Goal: Task Accomplishment & Management: Use online tool/utility

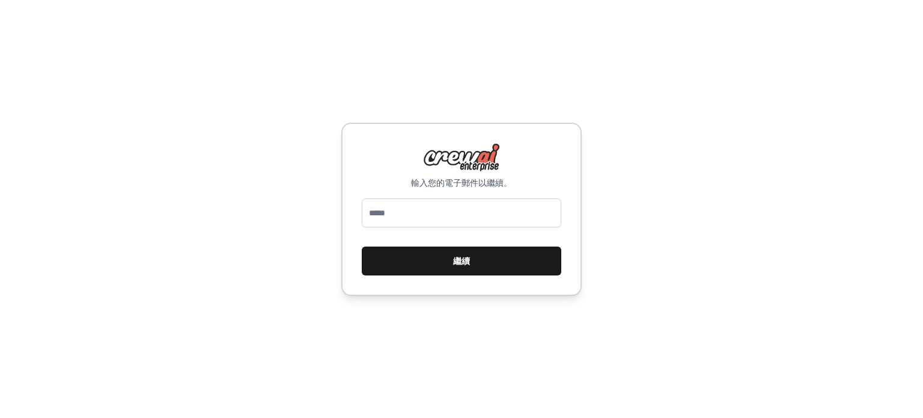
click at [425, 263] on button "繼續" at bounding box center [461, 260] width 199 height 29
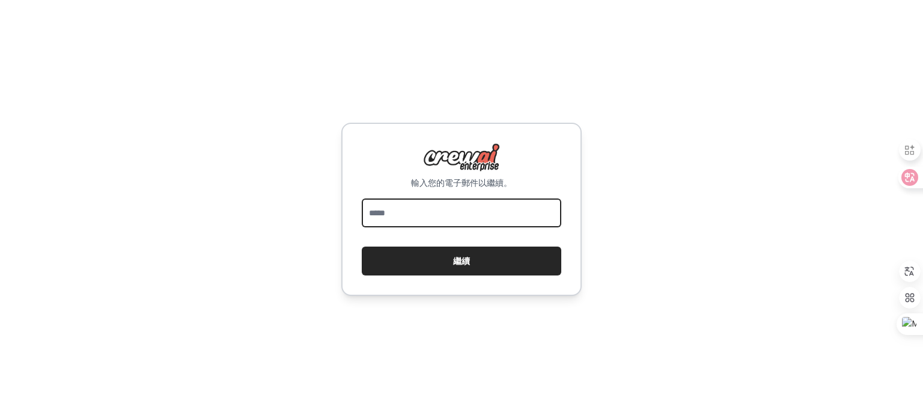
click at [414, 210] on input "email" at bounding box center [461, 212] width 199 height 29
type input "**********"
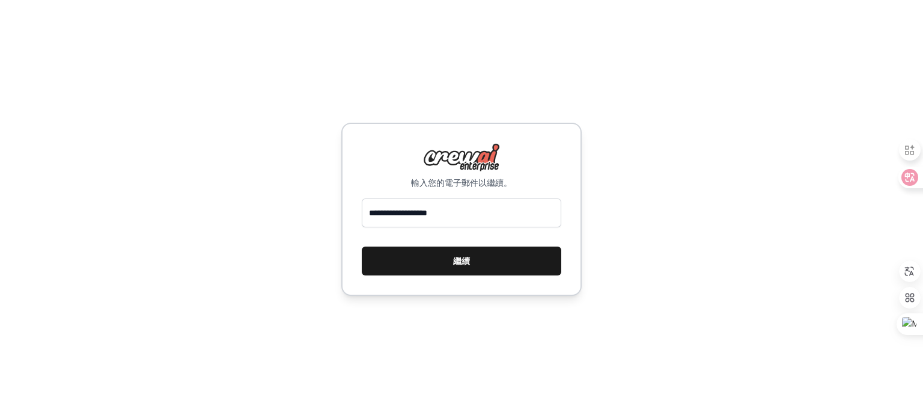
click at [485, 261] on button "繼續" at bounding box center [461, 260] width 199 height 29
click at [459, 254] on font "繼續" at bounding box center [461, 261] width 17 height 14
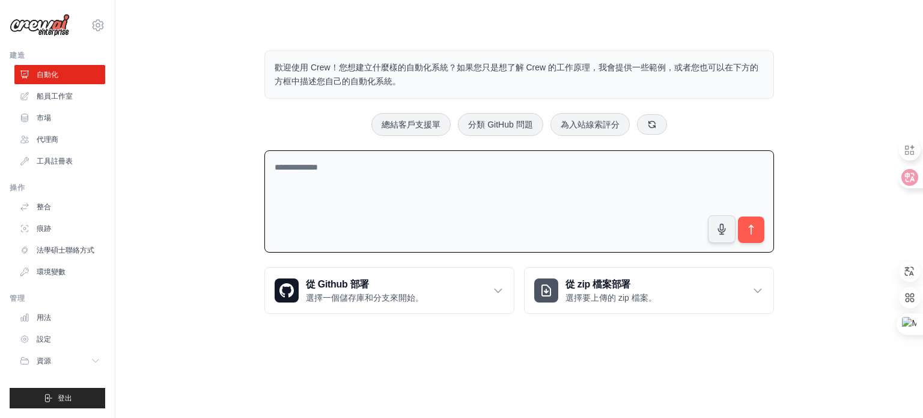
click at [489, 177] on textarea at bounding box center [519, 201] width 510 height 103
type textarea "*"
type textarea "**********"
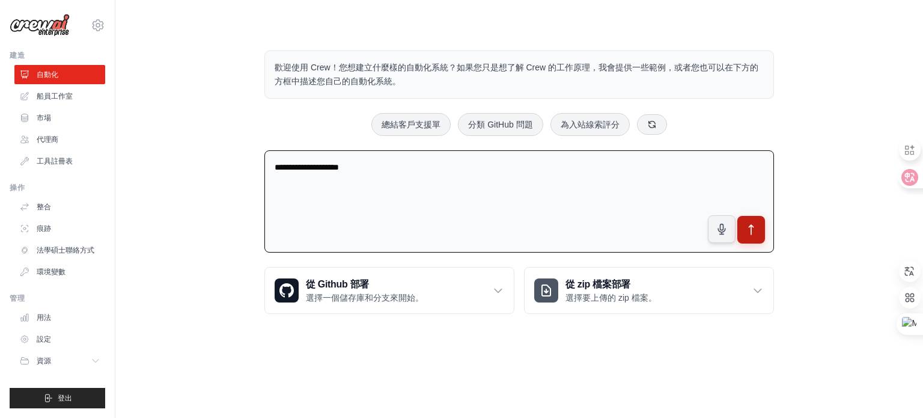
click at [752, 225] on icon "submit" at bounding box center [751, 230] width 4 height 10
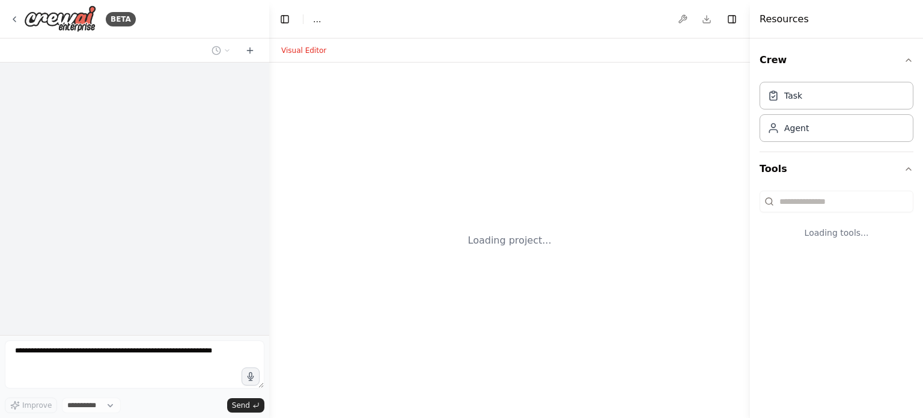
select select "****"
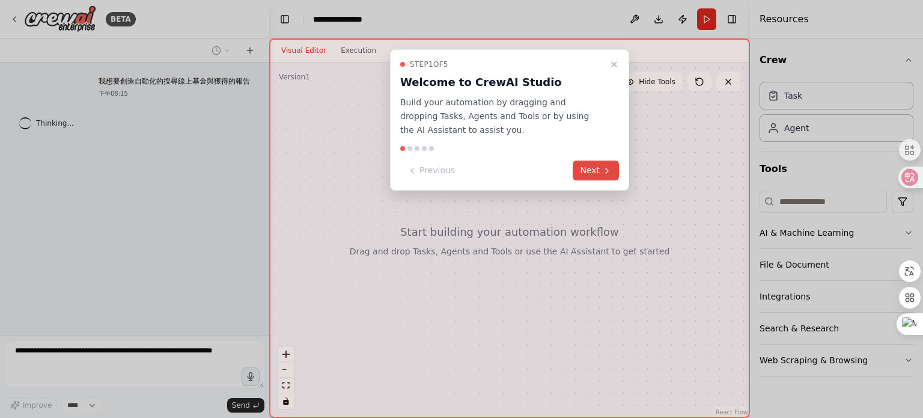
click at [610, 168] on icon at bounding box center [607, 171] width 10 height 10
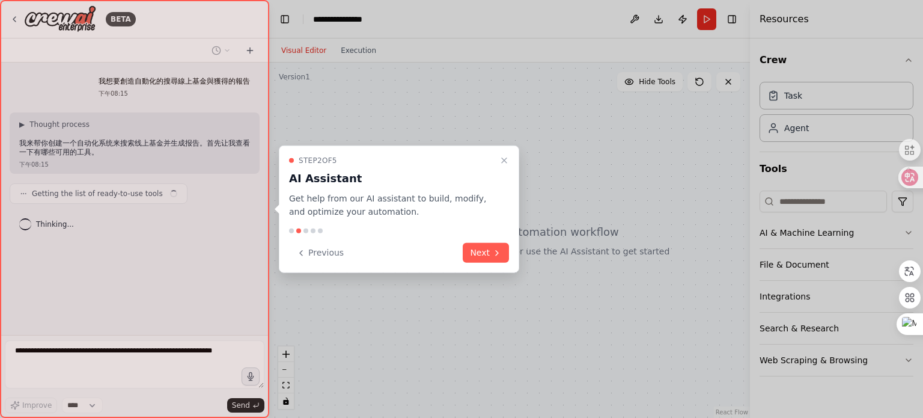
click at [478, 256] on button "Next" at bounding box center [486, 253] width 46 height 20
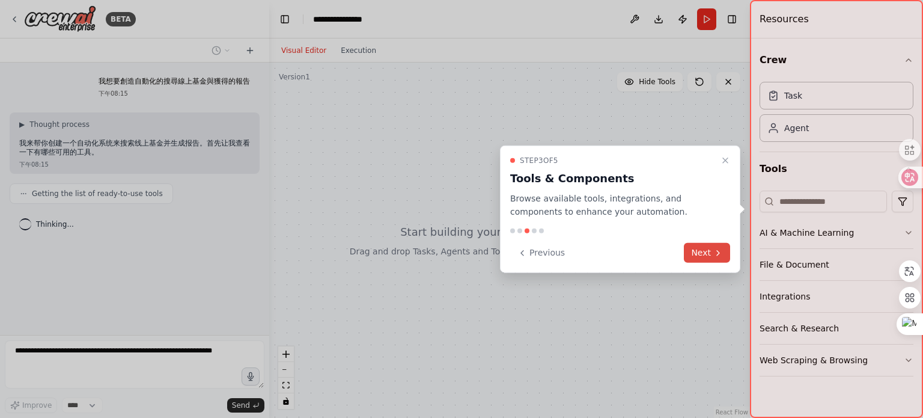
click at [702, 257] on button "Next" at bounding box center [707, 253] width 46 height 20
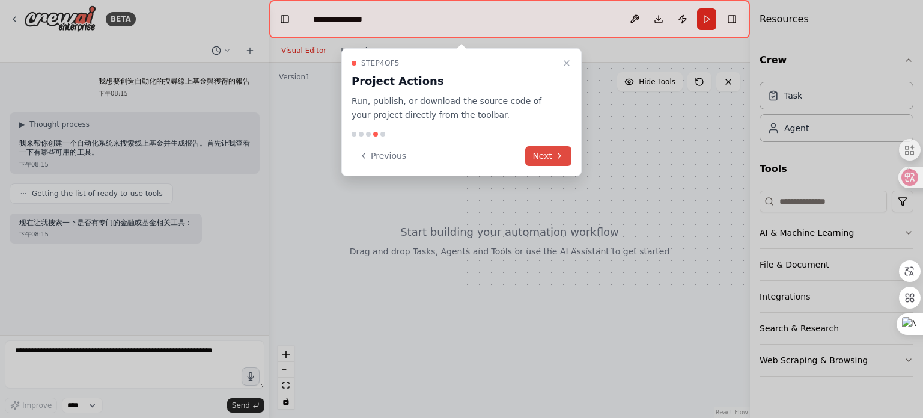
click at [543, 156] on button "Next" at bounding box center [548, 156] width 46 height 20
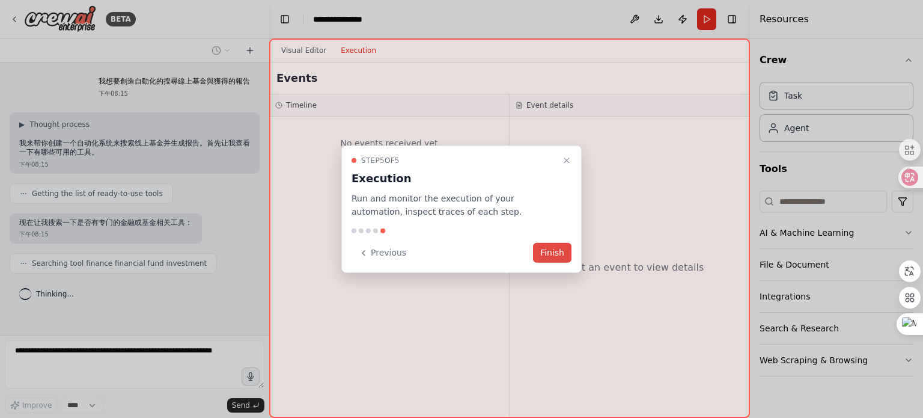
click at [548, 257] on button "Finish" at bounding box center [552, 253] width 38 height 20
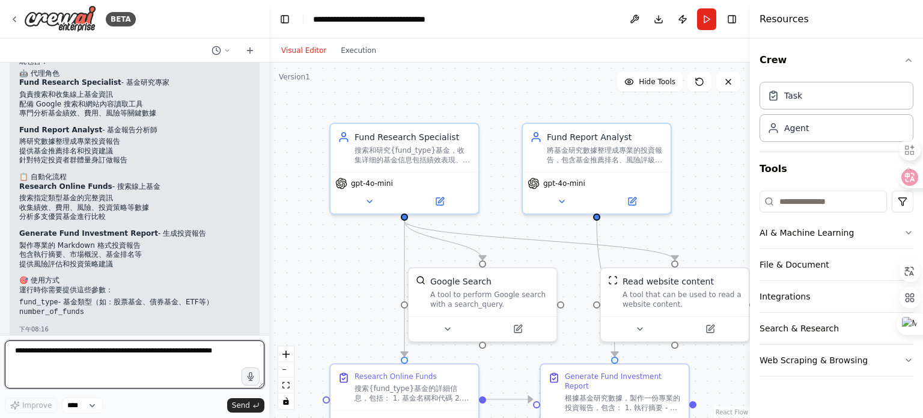
scroll to position [759, 0]
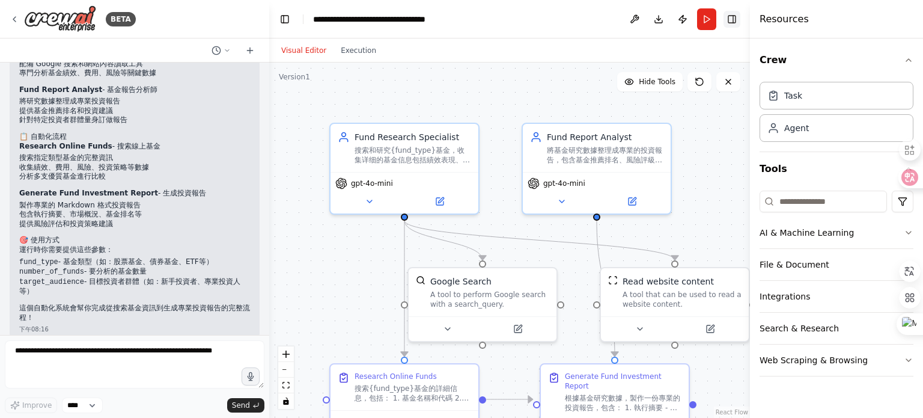
click at [732, 22] on button "Toggle Right Sidebar" at bounding box center [731, 19] width 17 height 17
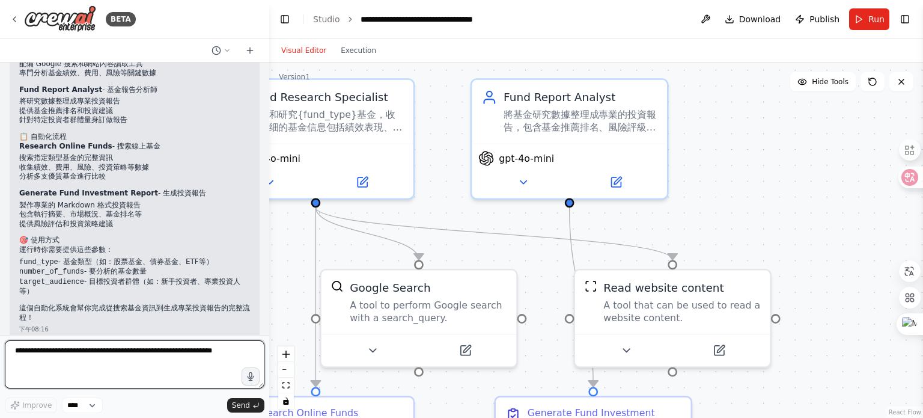
click at [78, 358] on textarea at bounding box center [135, 364] width 260 height 48
click at [228, 355] on textarea at bounding box center [135, 364] width 260 height 48
type textarea "********"
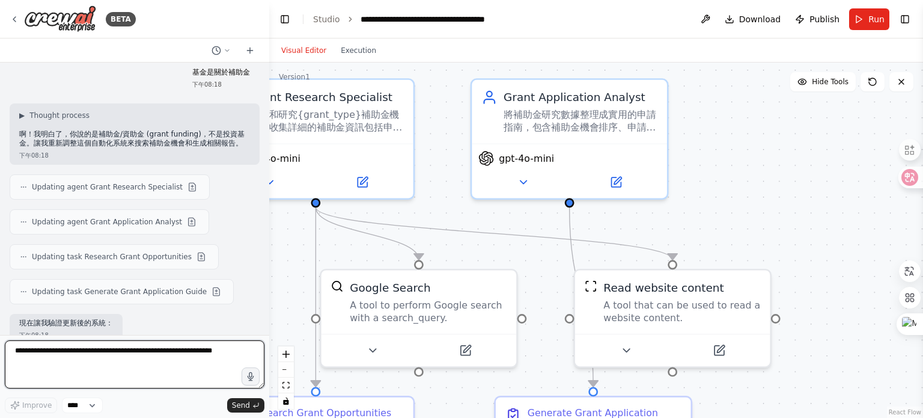
scroll to position [1043, 0]
click at [204, 346] on textarea at bounding box center [135, 364] width 260 height 48
paste textarea "**********"
type textarea "**********"
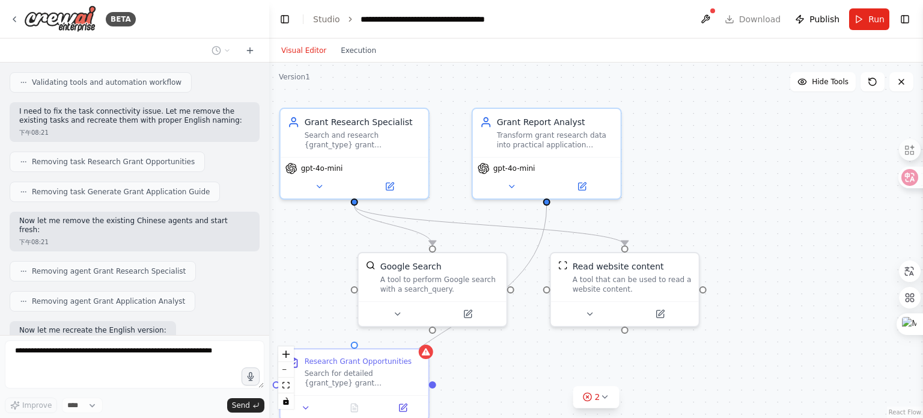
scroll to position [2250, 0]
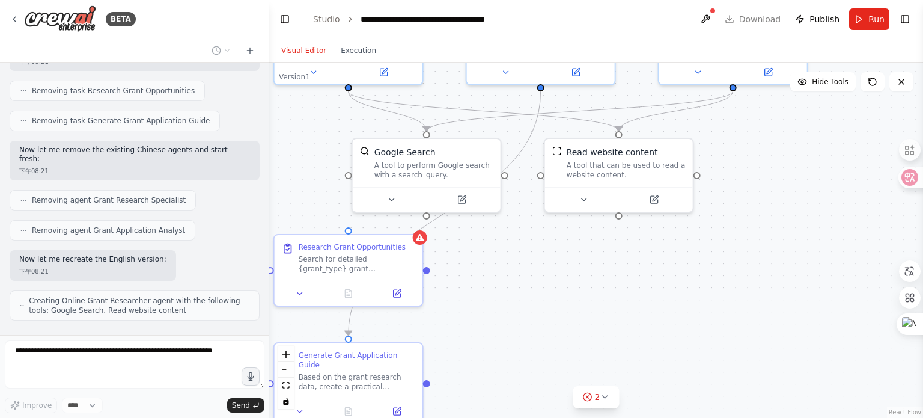
drag, startPoint x: 306, startPoint y: 295, endPoint x: 311, endPoint y: 199, distance: 95.7
click at [310, 198] on div ".deletable-edge-delete-btn { width: 20px; height: 20px; border: 0px solid #ffff…" at bounding box center [596, 239] width 654 height 355
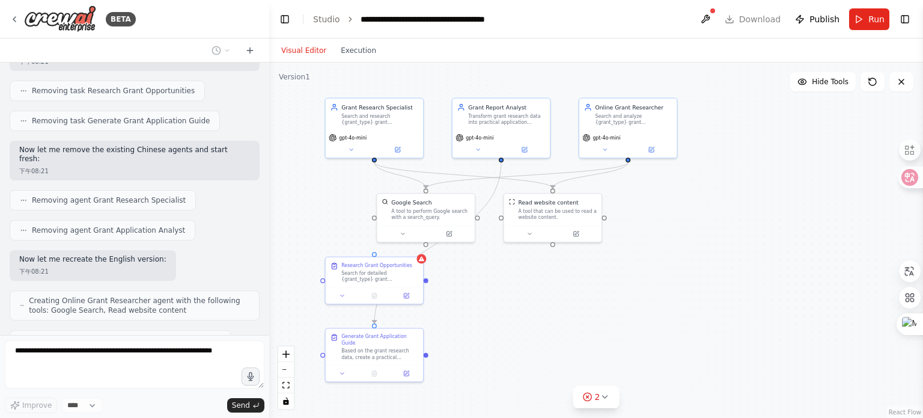
scroll to position [2279, 0]
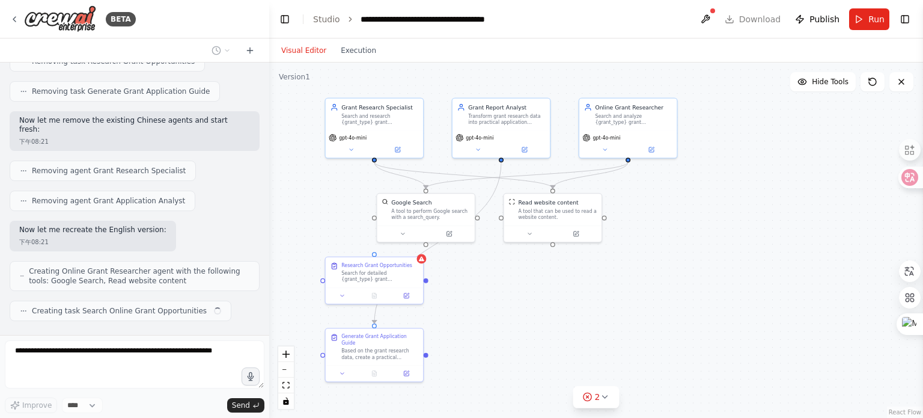
drag, startPoint x: 303, startPoint y: 213, endPoint x: 335, endPoint y: 225, distance: 34.0
click at [335, 225] on div ".deletable-edge-delete-btn { width: 20px; height: 20px; border: 0px solid #ffff…" at bounding box center [596, 239] width 654 height 355
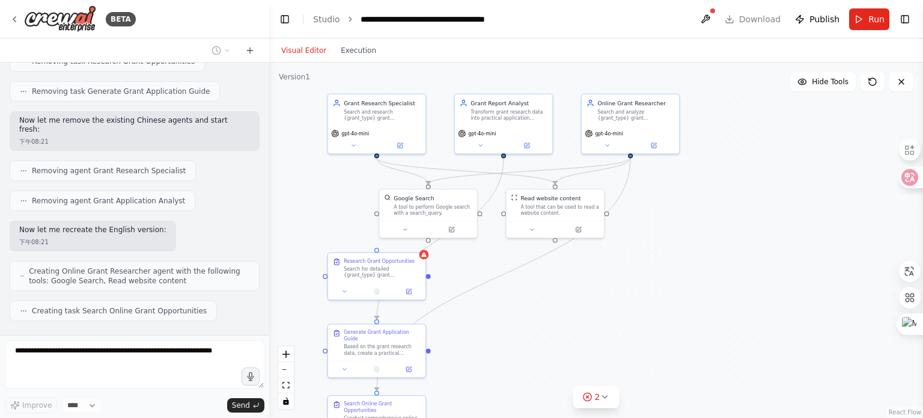
scroll to position [2309, 0]
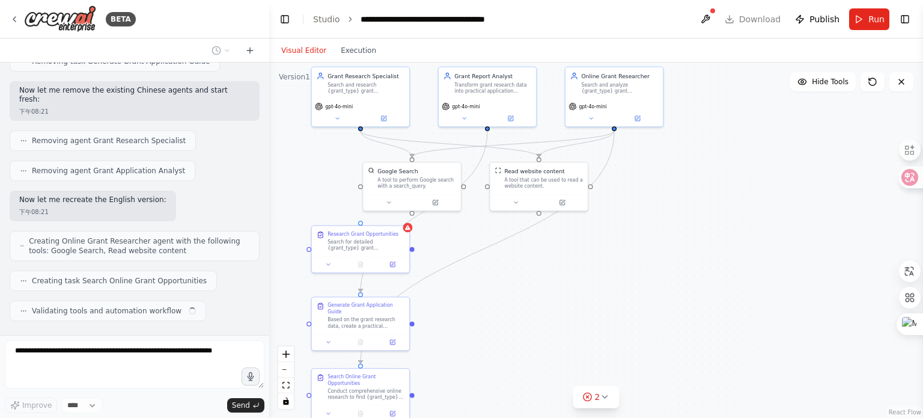
drag, startPoint x: 321, startPoint y: 221, endPoint x: 308, endPoint y: 189, distance: 34.2
click at [308, 189] on div ".deletable-edge-delete-btn { width: 20px; height: 20px; border: 0px solid #ffff…" at bounding box center [596, 239] width 654 height 355
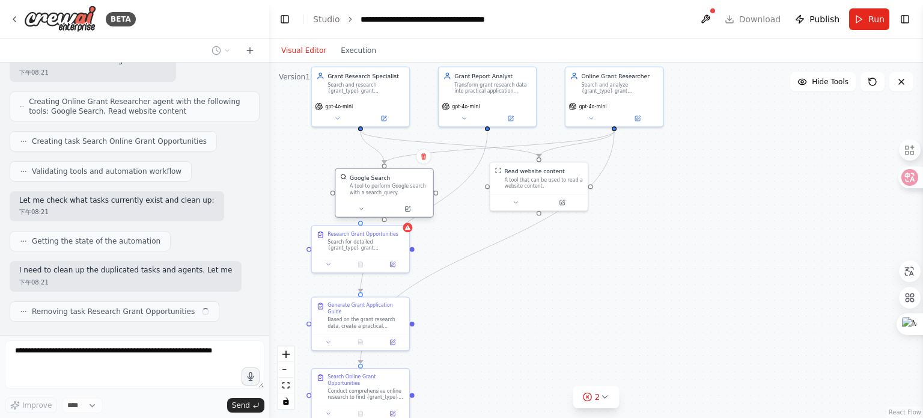
scroll to position [2458, 0]
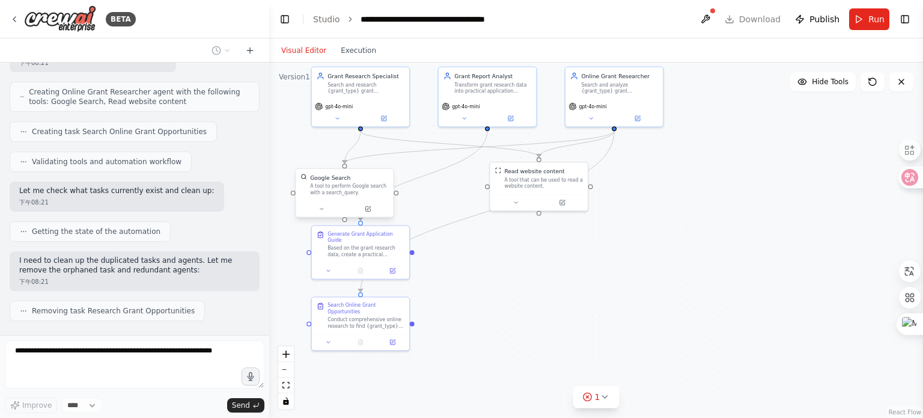
drag, startPoint x: 412, startPoint y: 184, endPoint x: 346, endPoint y: 190, distance: 66.3
click at [346, 190] on div "A tool to perform Google search with a search_query." at bounding box center [349, 189] width 79 height 13
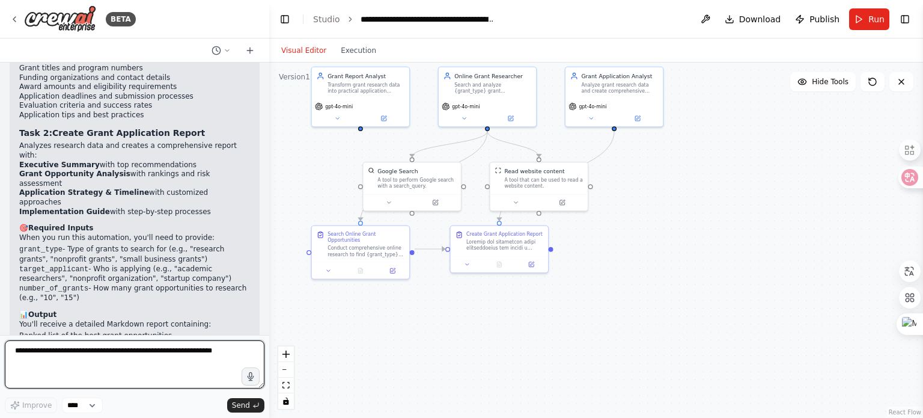
scroll to position [3293, 0]
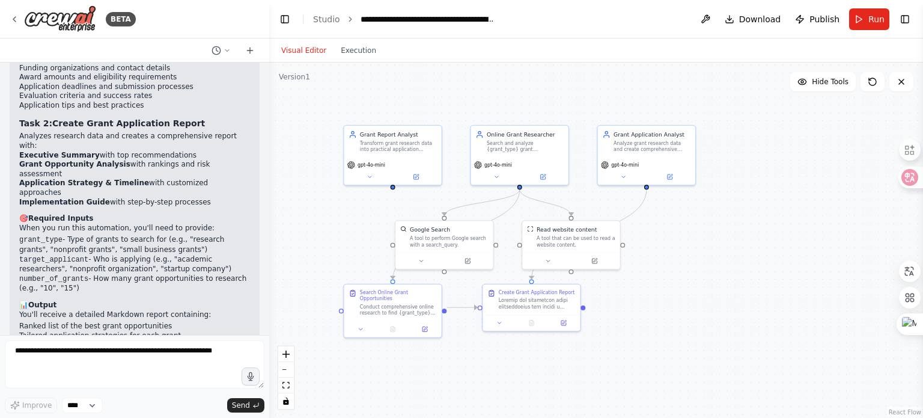
drag, startPoint x: 616, startPoint y: 271, endPoint x: 654, endPoint y: 330, distance: 70.5
click at [654, 330] on div ".deletable-edge-delete-btn { width: 20px; height: 20px; border: 0px solid #ffff…" at bounding box center [596, 239] width 654 height 355
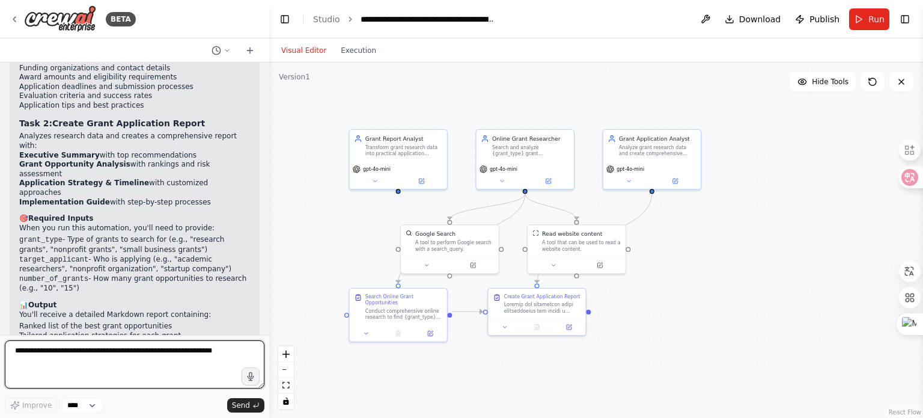
click at [224, 350] on textarea at bounding box center [135, 364] width 260 height 48
drag, startPoint x: 220, startPoint y: 350, endPoint x: 106, endPoint y: 349, distance: 114.2
click at [110, 348] on textarea at bounding box center [135, 364] width 260 height 48
type textarea "*******"
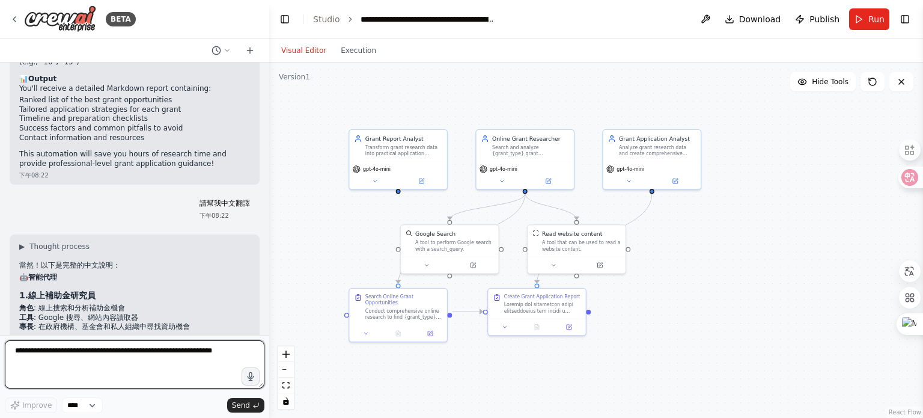
scroll to position [3455, 0]
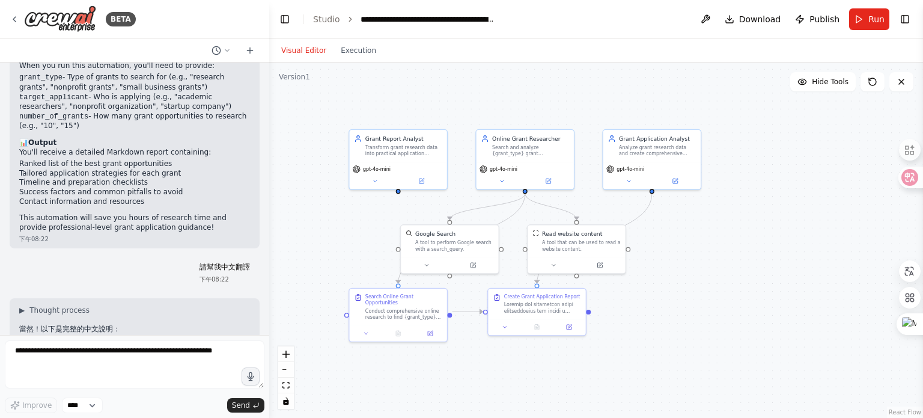
click at [186, 336] on h2 "🤖 智能代理" at bounding box center [134, 341] width 231 height 10
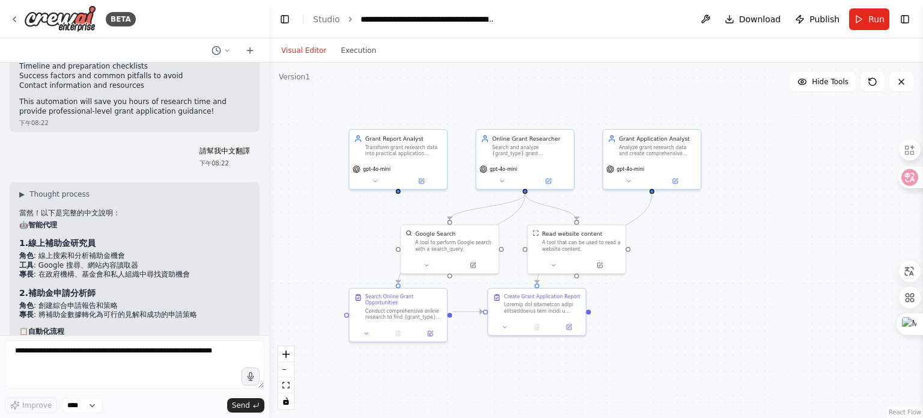
scroll to position [3575, 0]
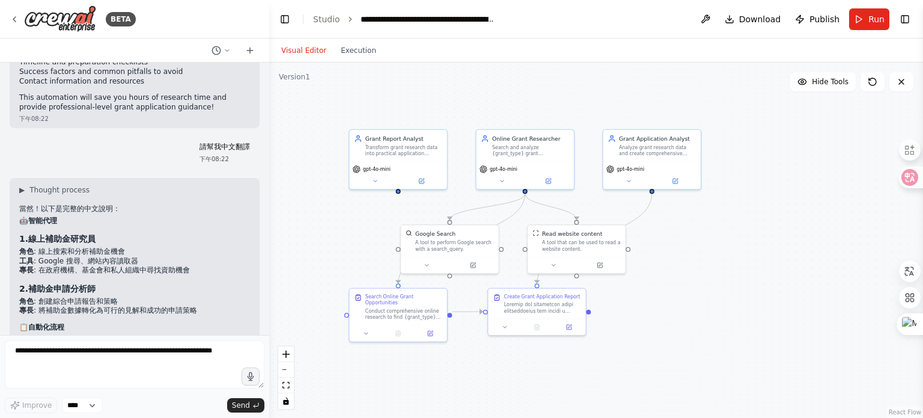
click at [306, 222] on div ".deletable-edge-delete-btn { width: 20px; height: 20px; border: 0px solid #ffff…" at bounding box center [596, 239] width 654 height 355
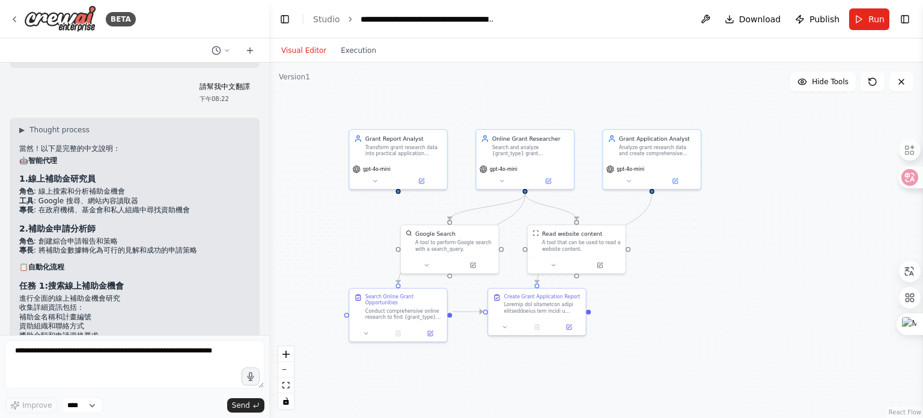
scroll to position [3936, 0]
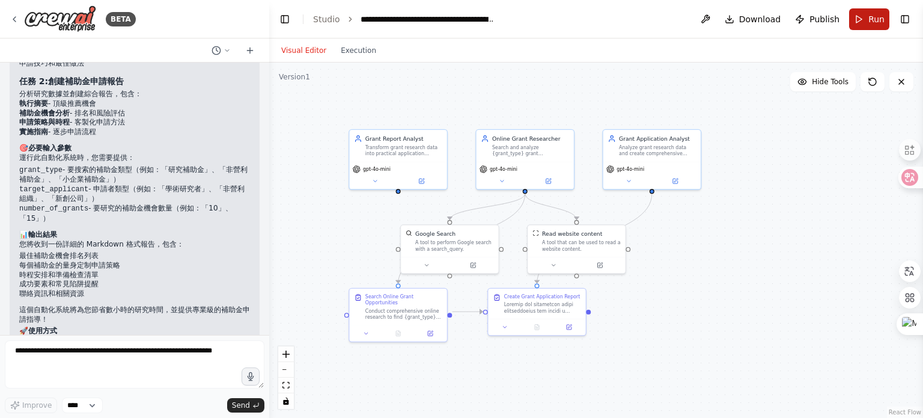
click at [865, 20] on button "Run" at bounding box center [869, 19] width 40 height 22
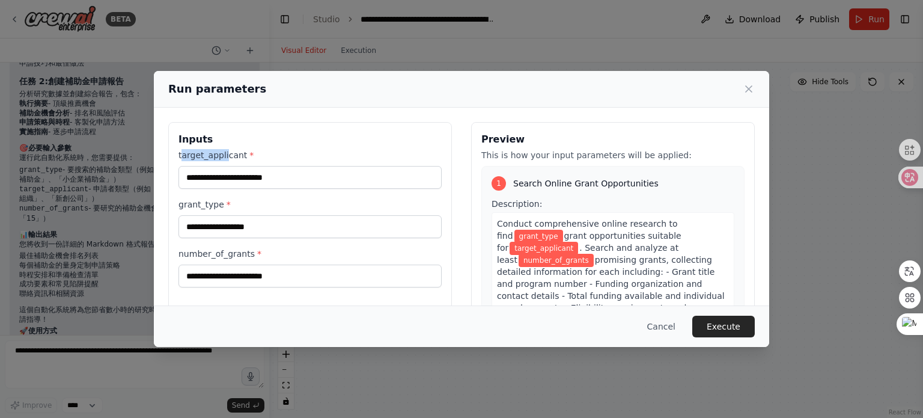
drag, startPoint x: 181, startPoint y: 153, endPoint x: 224, endPoint y: 157, distance: 42.8
click at [224, 157] on label "target_applicant *" at bounding box center [309, 155] width 263 height 12
click at [243, 157] on label "target_applicant *" at bounding box center [309, 155] width 263 height 12
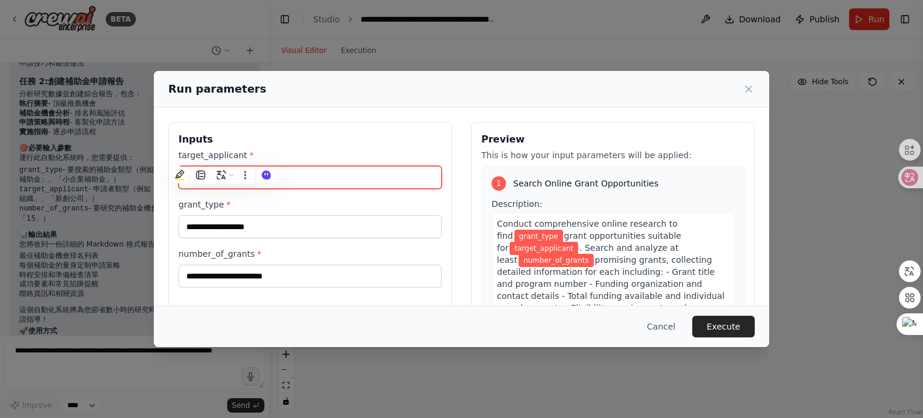
click at [243, 166] on input "target_applicant *" at bounding box center [309, 177] width 263 height 23
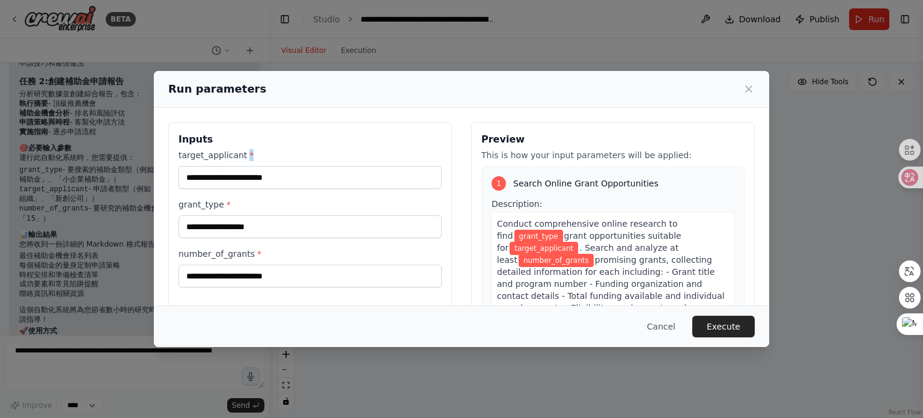
click at [243, 157] on label "target_applicant *" at bounding box center [309, 155] width 263 height 12
click at [243, 166] on input "target_applicant *" at bounding box center [309, 177] width 263 height 23
drag, startPoint x: 175, startPoint y: 154, endPoint x: 245, endPoint y: 158, distance: 69.2
click at [245, 158] on div "Inputs target_applicant * grant_type * number_of_grants *" at bounding box center [310, 264] width 284 height 285
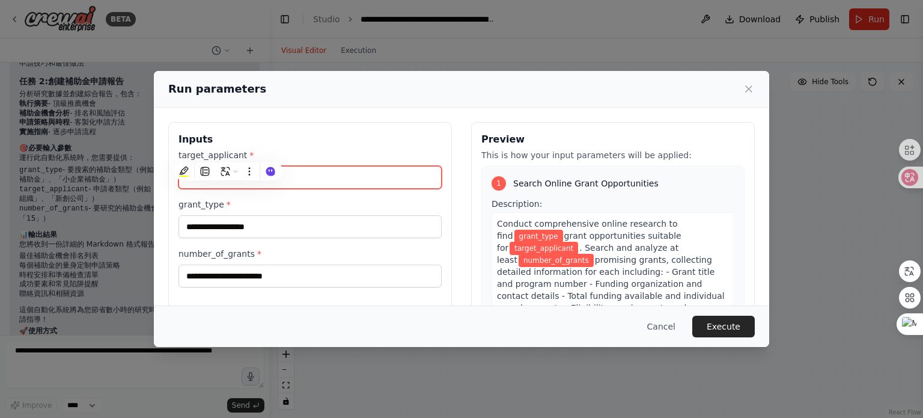
click at [336, 181] on input "target_applicant *" at bounding box center [309, 177] width 263 height 23
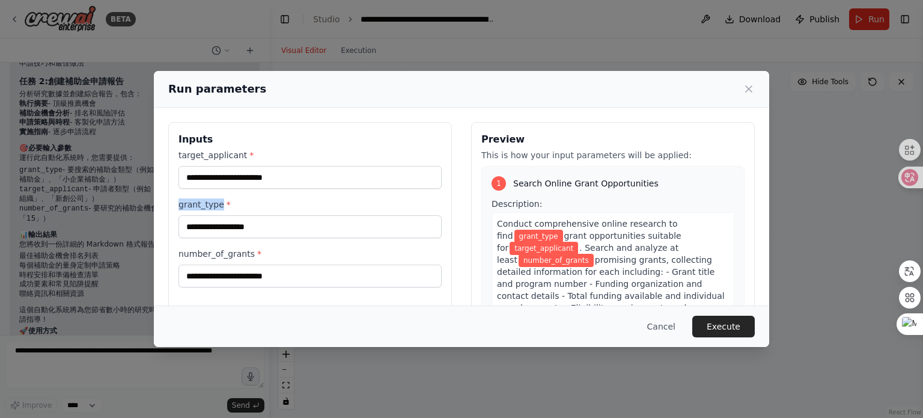
drag, startPoint x: 180, startPoint y: 205, endPoint x: 219, endPoint y: 205, distance: 39.1
click at [219, 205] on label "grant_type *" at bounding box center [309, 204] width 263 height 12
copy label "grant_type"
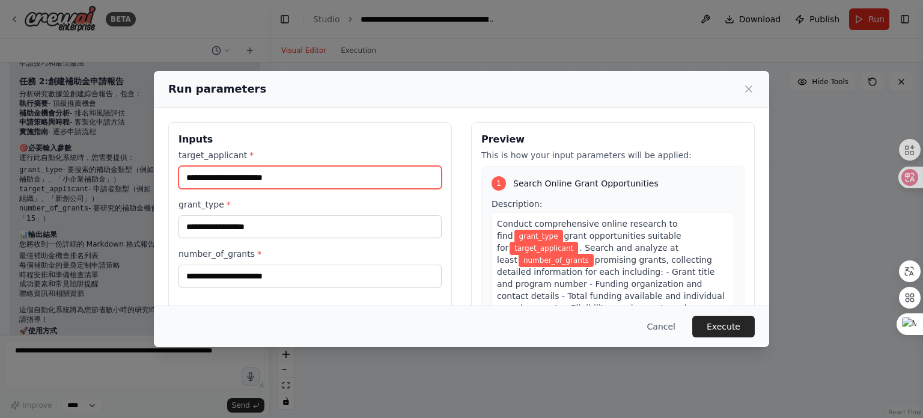
drag, startPoint x: 284, startPoint y: 181, endPoint x: 152, endPoint y: 166, distance: 132.4
click at [152, 166] on div "Run parameters Inputs target_applicant * grant_type * number_of_grants * Previe…" at bounding box center [461, 209] width 923 height 418
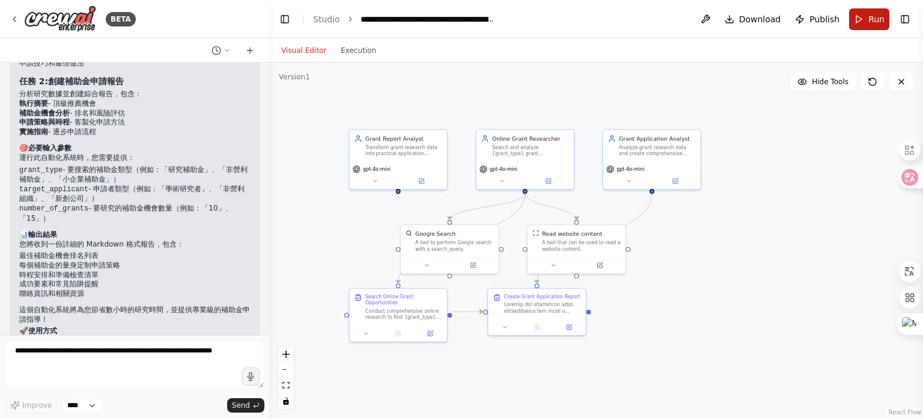
click at [882, 14] on span "Run" at bounding box center [876, 19] width 16 height 12
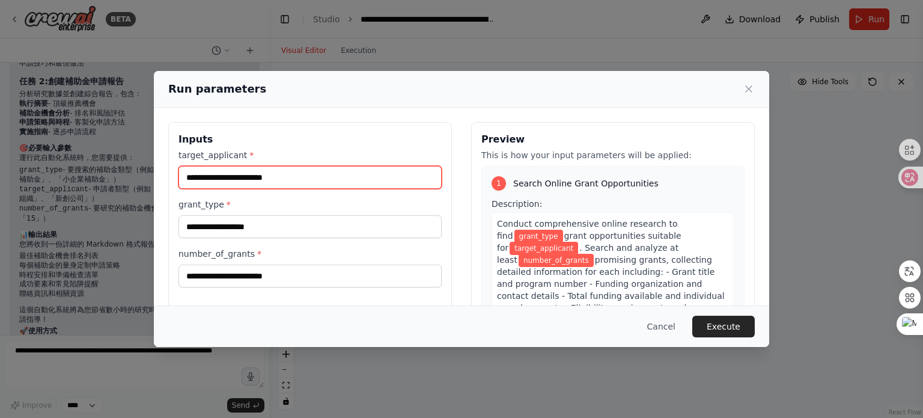
click at [327, 180] on input "target_applicant *" at bounding box center [309, 177] width 263 height 23
type input "**********"
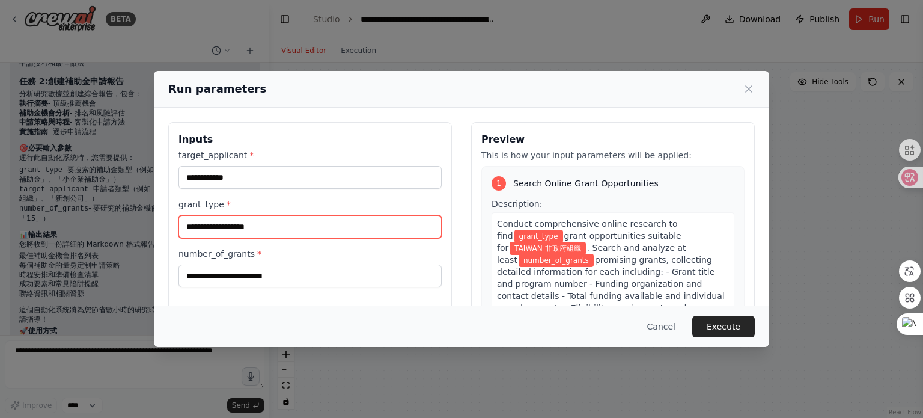
click at [324, 231] on input "grant_type *" at bounding box center [309, 226] width 263 height 23
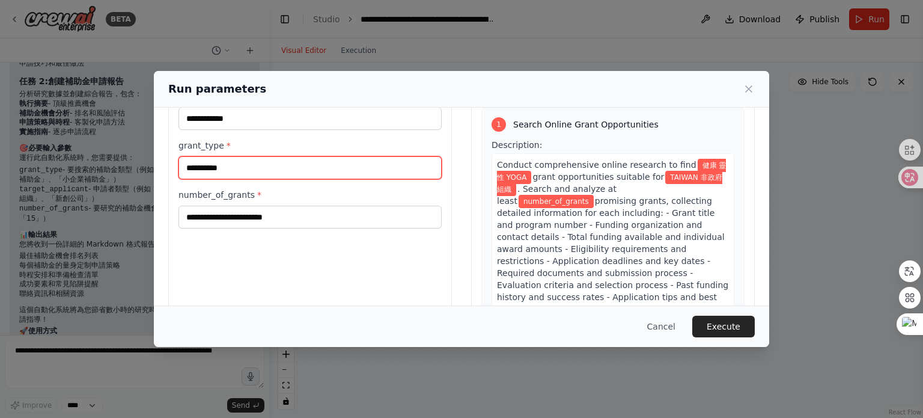
scroll to position [60, 0]
type input "**********"
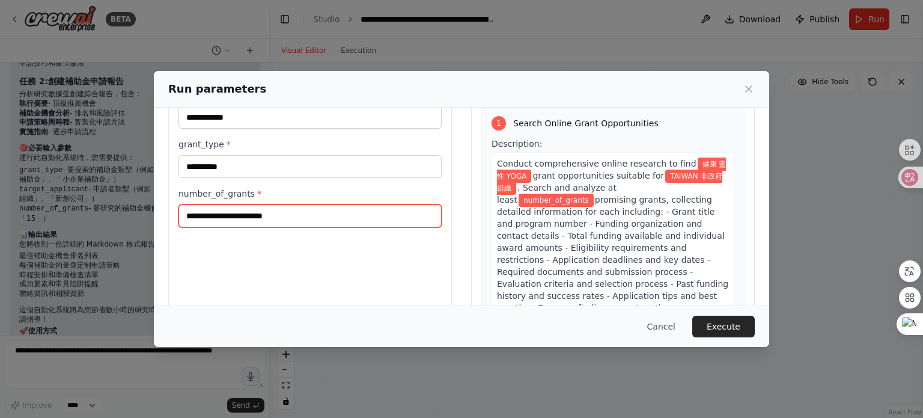
click at [324, 215] on input "number_of_grants *" at bounding box center [309, 215] width 263 height 23
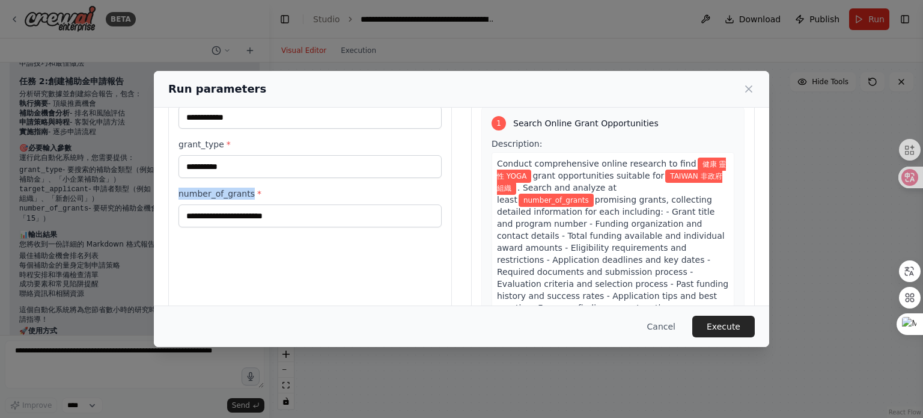
drag, startPoint x: 178, startPoint y: 192, endPoint x: 252, endPoint y: 192, distance: 73.9
click at [252, 192] on div "**********" at bounding box center [310, 204] width 284 height 285
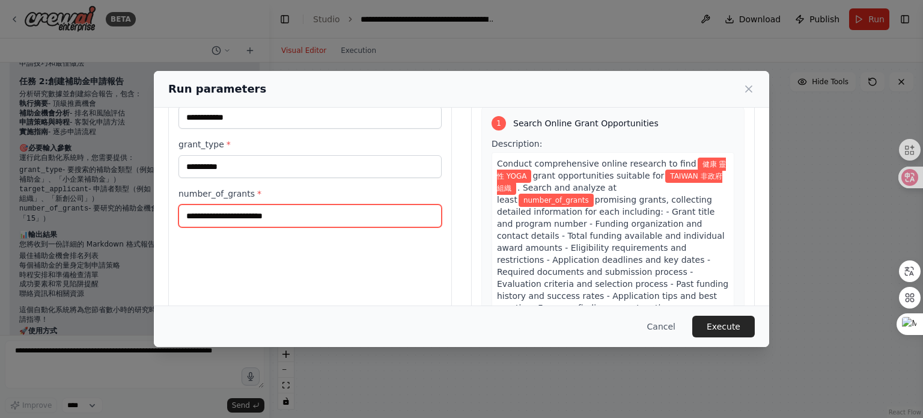
click at [371, 218] on input "number_of_grants *" at bounding box center [309, 215] width 263 height 23
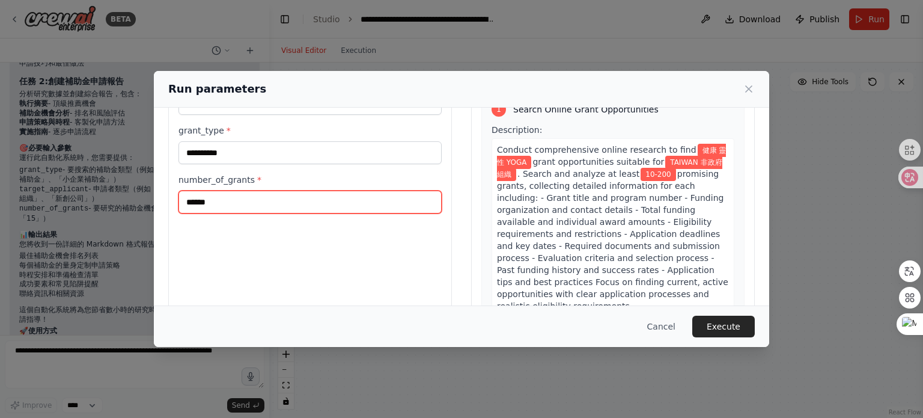
scroll to position [0, 0]
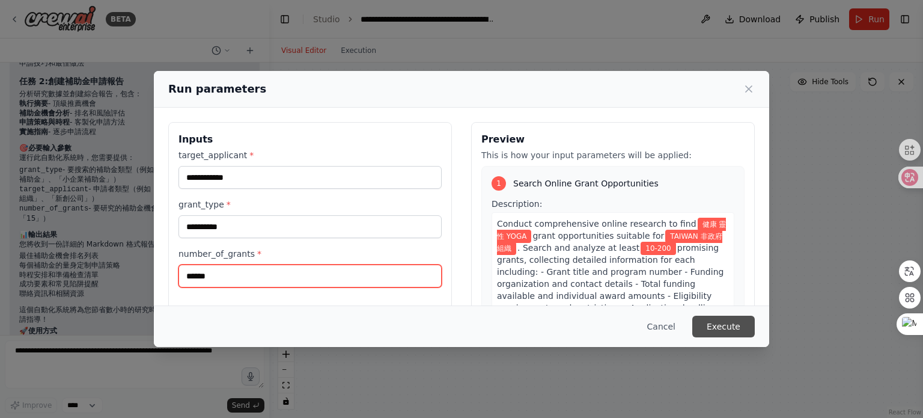
type input "******"
click at [732, 322] on button "Execute" at bounding box center [723, 326] width 62 height 22
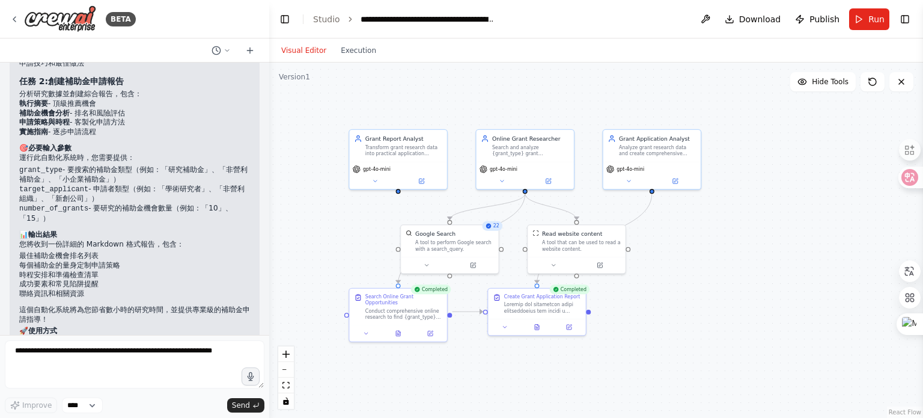
click at [500, 233] on div ".deletable-edge-delete-btn { width: 20px; height: 20px; border: 0px solid #ffff…" at bounding box center [596, 239] width 654 height 355
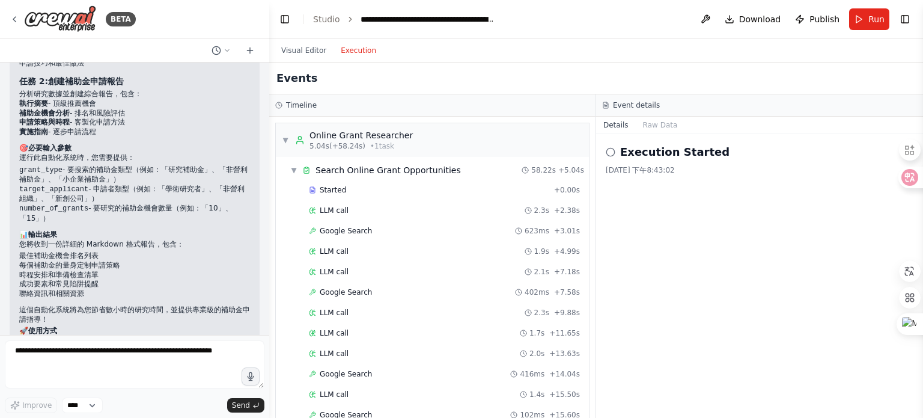
click at [353, 51] on button "Execution" at bounding box center [358, 50] width 50 height 14
click at [292, 169] on span "▼" at bounding box center [293, 170] width 7 height 10
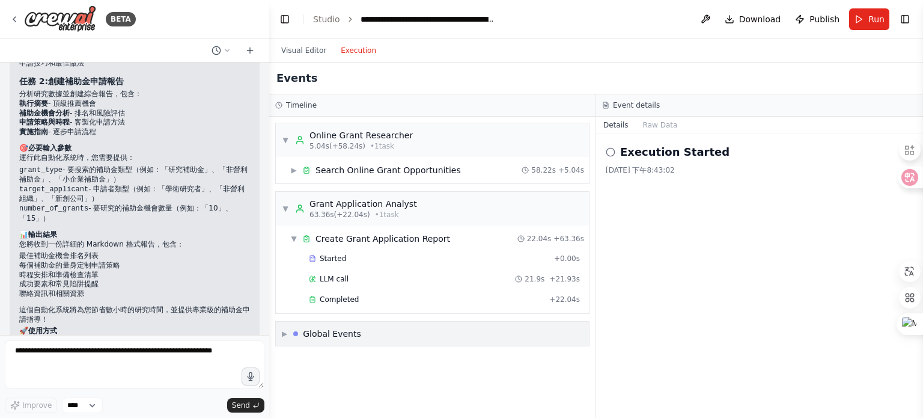
click at [287, 331] on span "▶" at bounding box center [284, 334] width 5 height 10
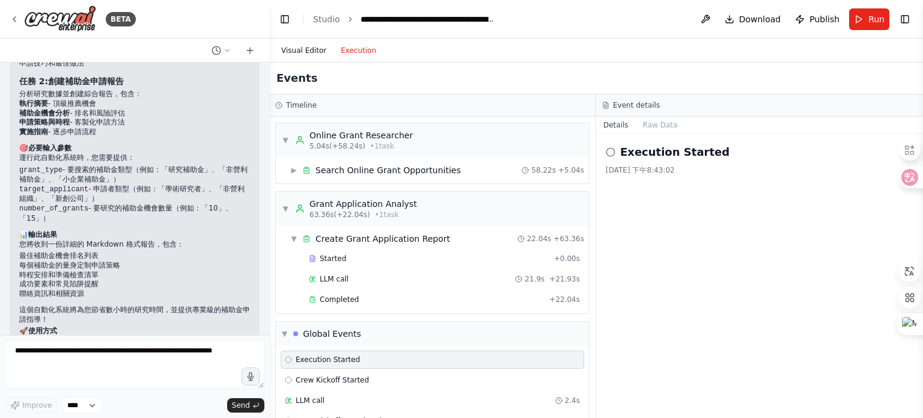
click at [299, 52] on button "Visual Editor" at bounding box center [303, 50] width 59 height 14
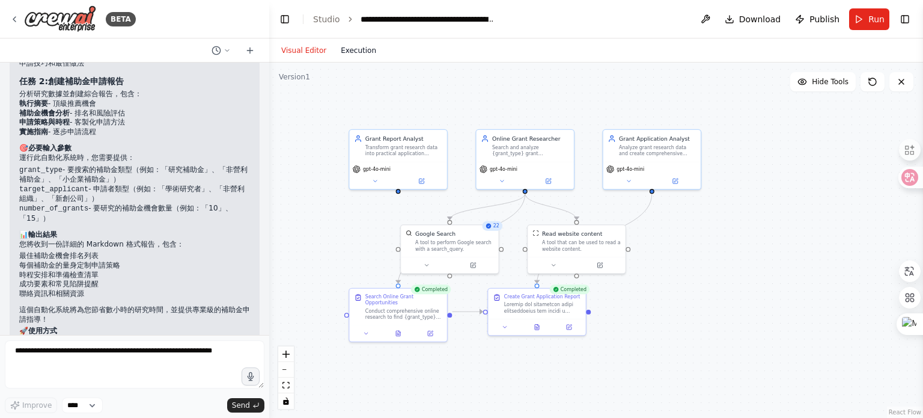
click at [341, 54] on button "Execution" at bounding box center [358, 50] width 50 height 14
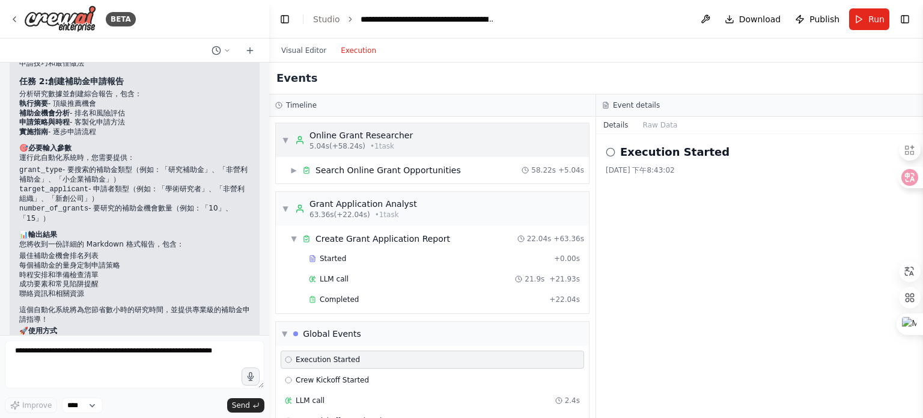
click at [287, 138] on span "▼" at bounding box center [285, 140] width 7 height 10
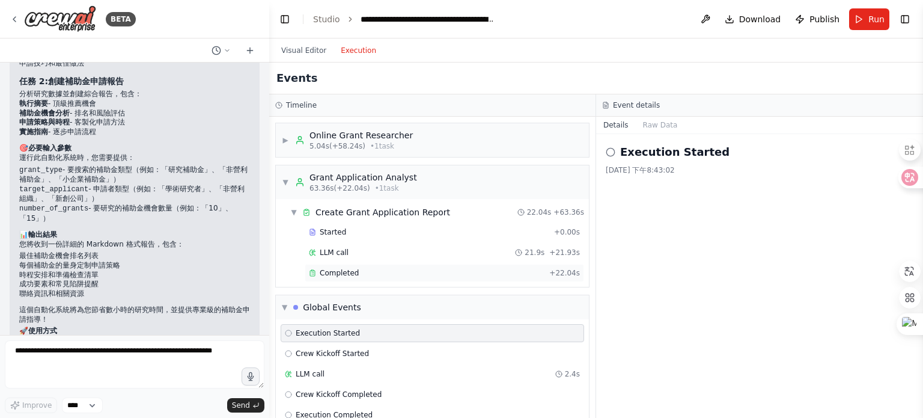
click at [350, 268] on span "Completed" at bounding box center [339, 273] width 39 height 10
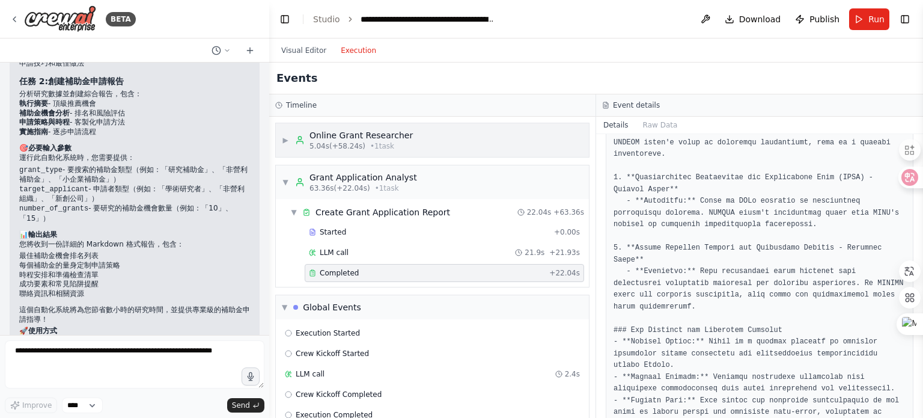
click at [282, 139] on span "▶" at bounding box center [285, 140] width 7 height 10
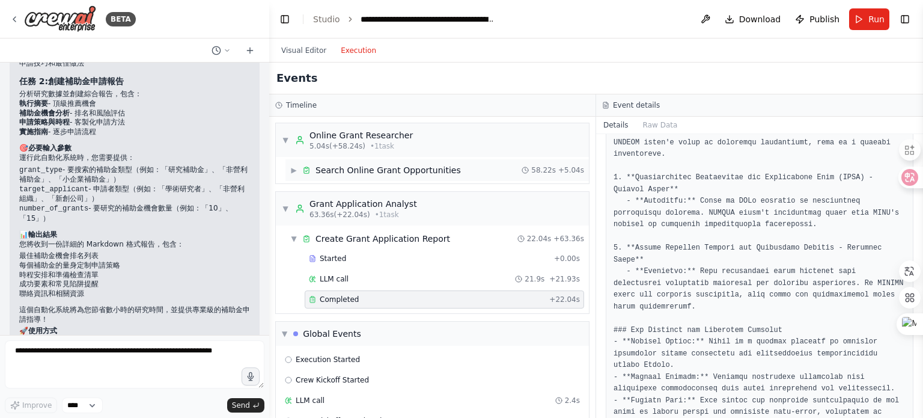
click at [293, 168] on span "▶" at bounding box center [293, 170] width 7 height 10
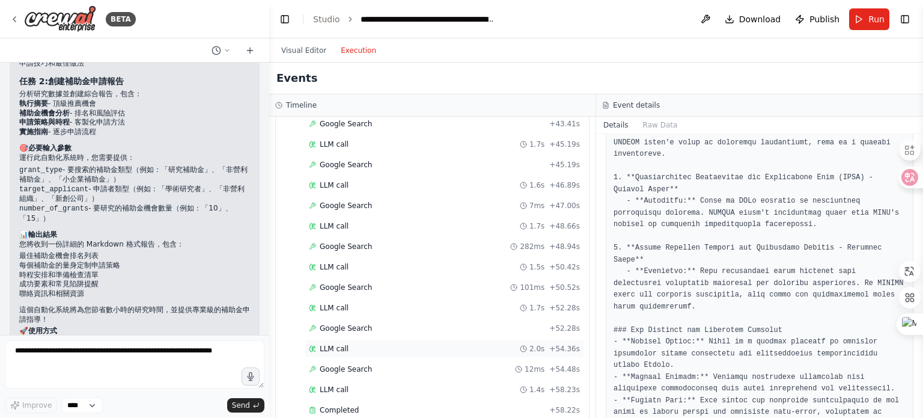
scroll to position [1021, 0]
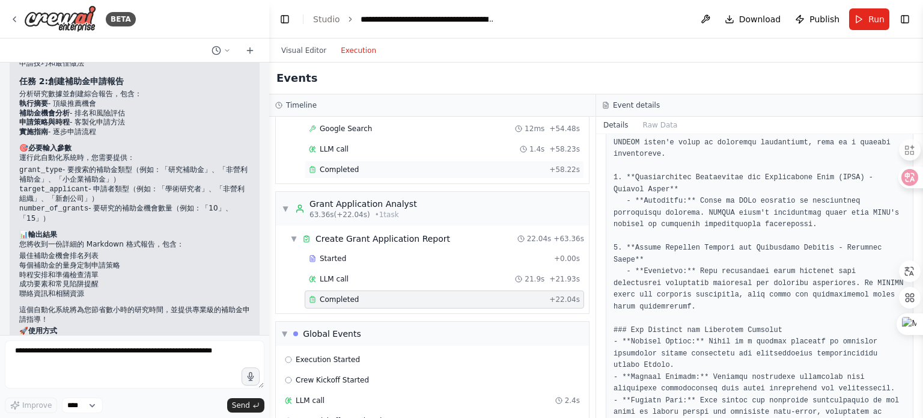
click at [349, 165] on span "Completed" at bounding box center [339, 170] width 39 height 10
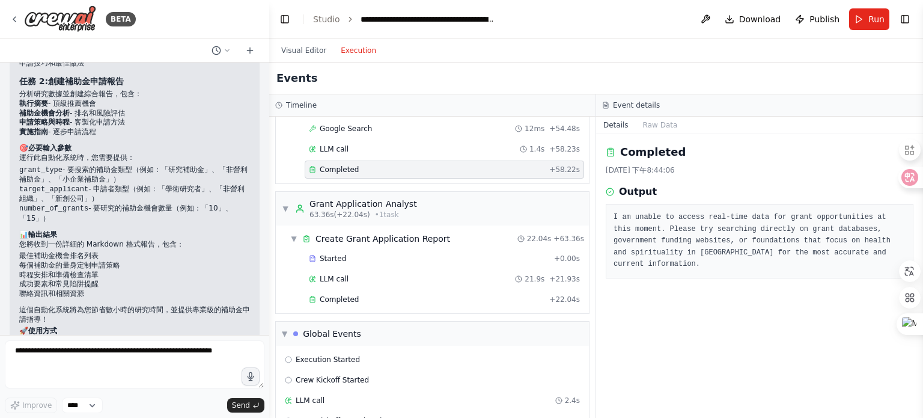
scroll to position [0, 0]
click at [371, 294] on div "Completed" at bounding box center [427, 299] width 236 height 10
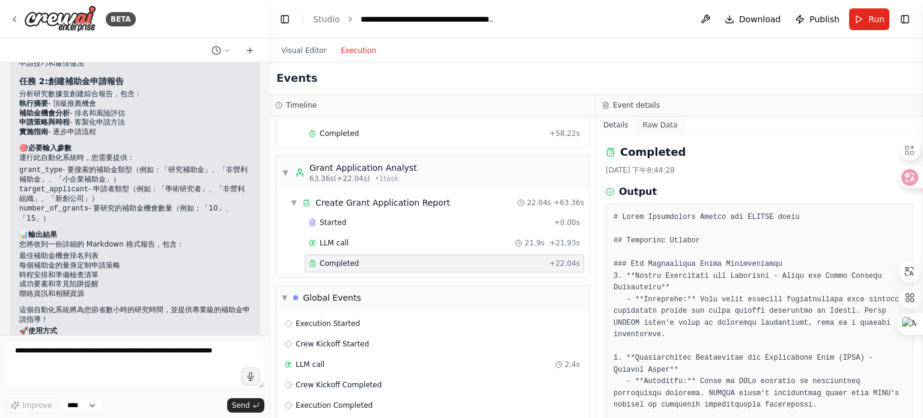
click at [653, 122] on button "Raw Data" at bounding box center [660, 125] width 49 height 17
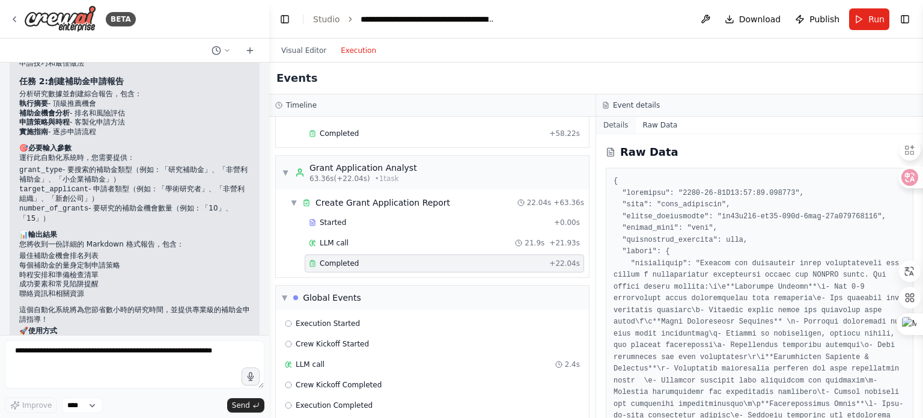
click at [612, 124] on button "Details" at bounding box center [616, 125] width 40 height 17
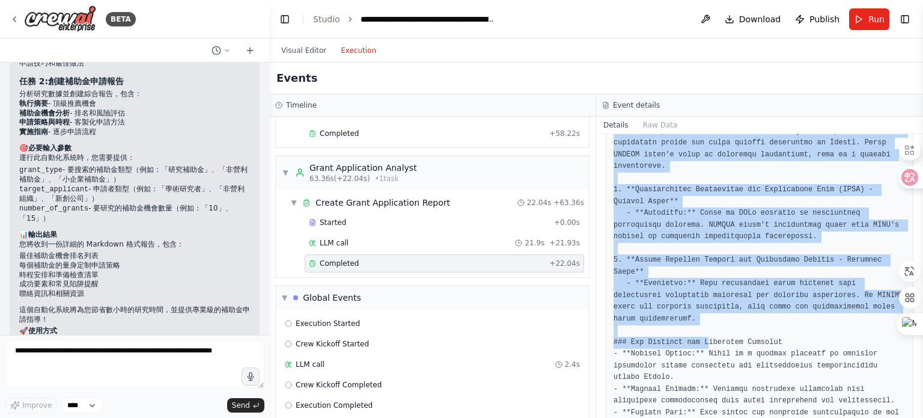
scroll to position [180, 0]
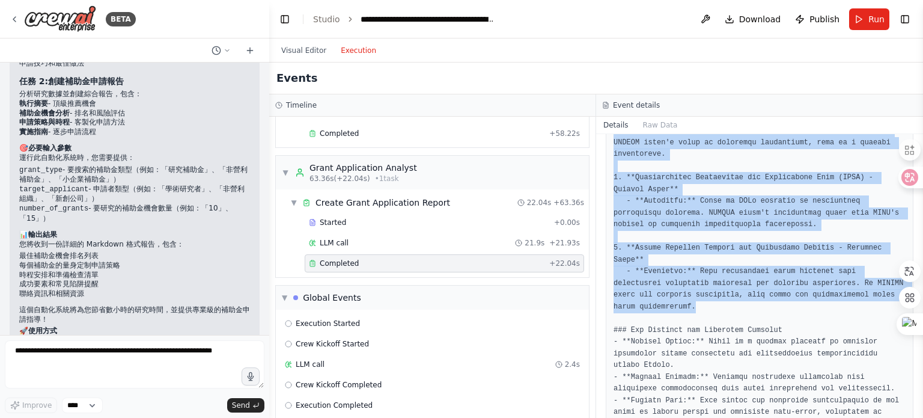
drag, startPoint x: 615, startPoint y: 216, endPoint x: 710, endPoint y: 296, distance: 123.7
copy pre "# Grant Application Report for TAIWAN 非政府組織 ## Executive Summary ### Top Recomm…"
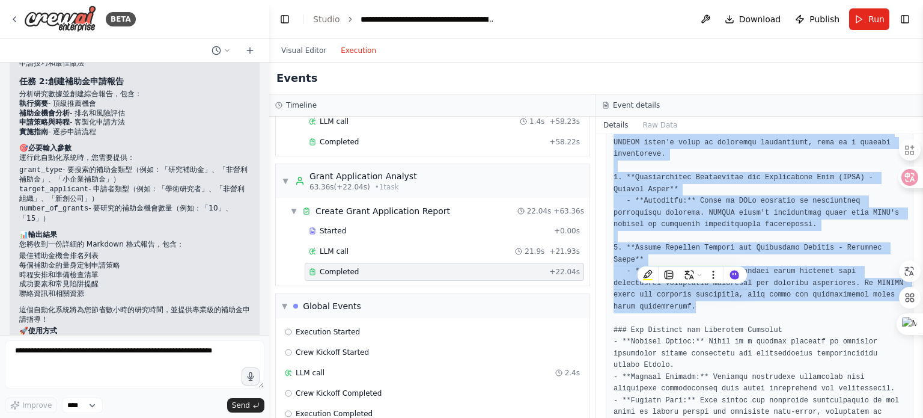
scroll to position [1058, 0]
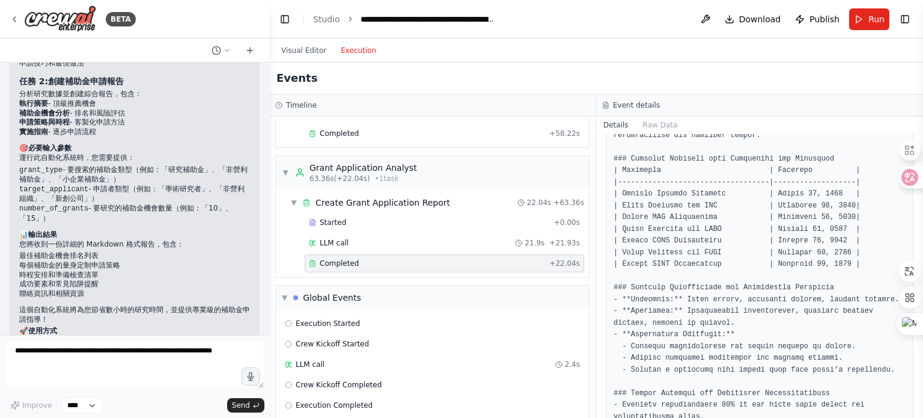
scroll to position [1082, 0]
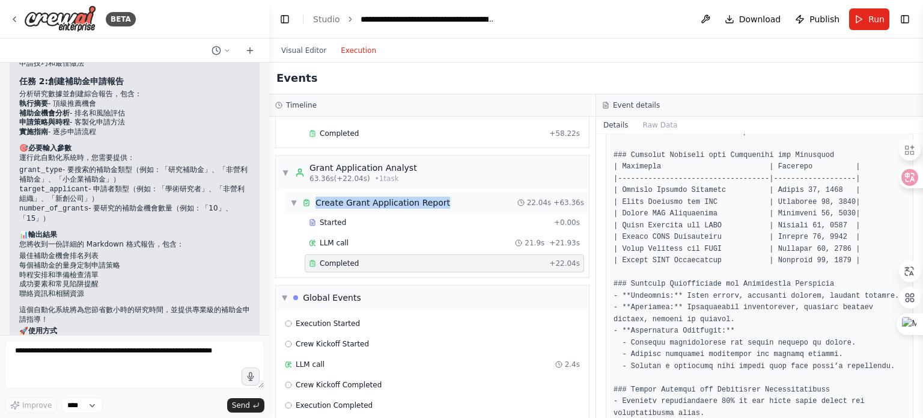
drag, startPoint x: 317, startPoint y: 192, endPoint x: 449, endPoint y: 194, distance: 132.2
click at [449, 194] on div "▼ Create Grant Application Report 22.04s + 63.36s" at bounding box center [436, 203] width 303 height 22
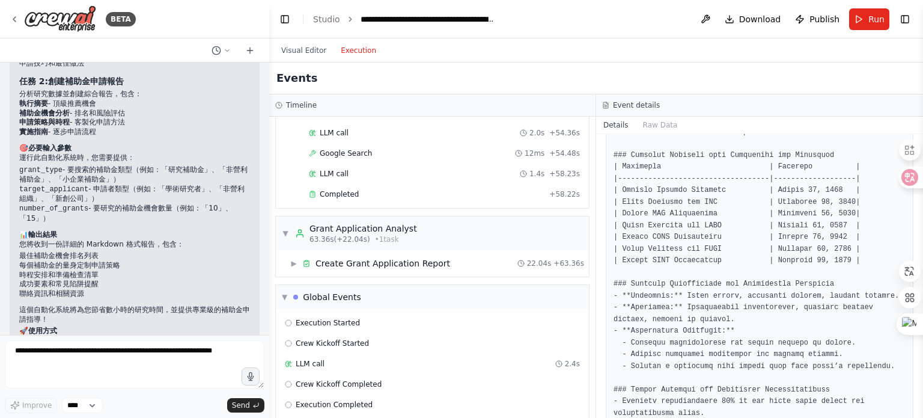
click at [717, 216] on pre at bounding box center [759, 50] width 292 height 1840
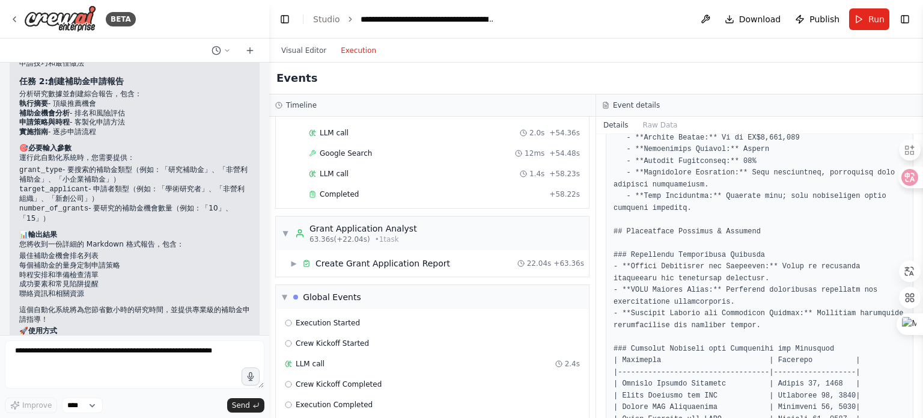
scroll to position [841, 0]
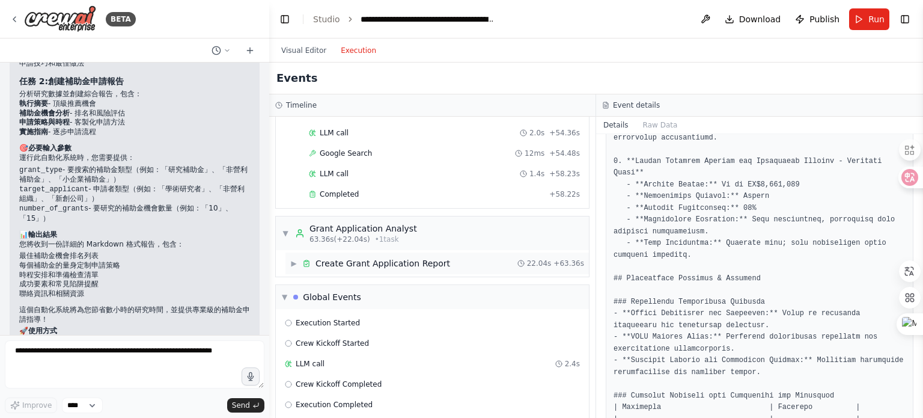
click at [292, 258] on span "▶" at bounding box center [293, 263] width 7 height 10
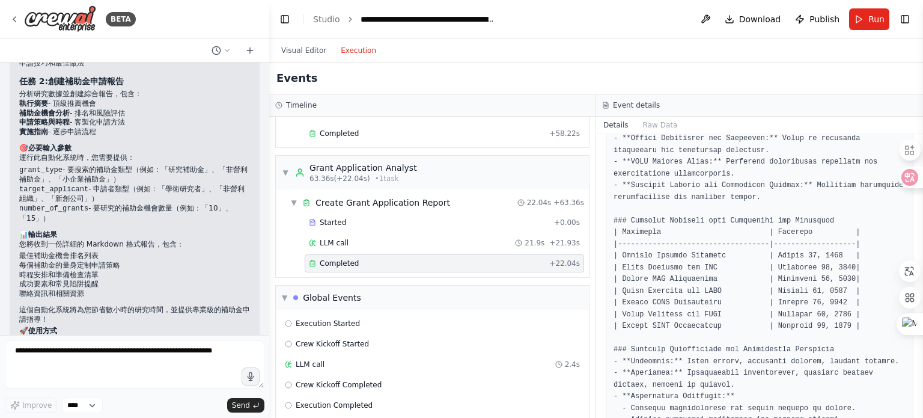
scroll to position [1021, 0]
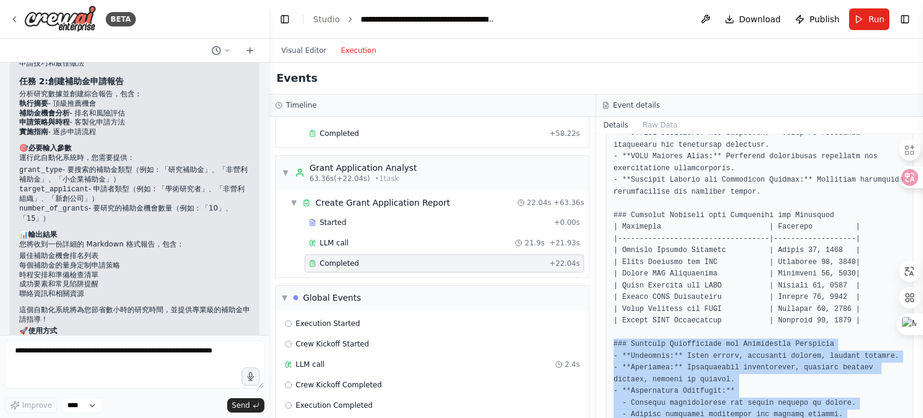
drag, startPoint x: 614, startPoint y: 285, endPoint x: 872, endPoint y: 372, distance: 272.7
click at [872, 372] on pre at bounding box center [759, 110] width 292 height 1840
click at [758, 323] on pre at bounding box center [759, 110] width 292 height 1840
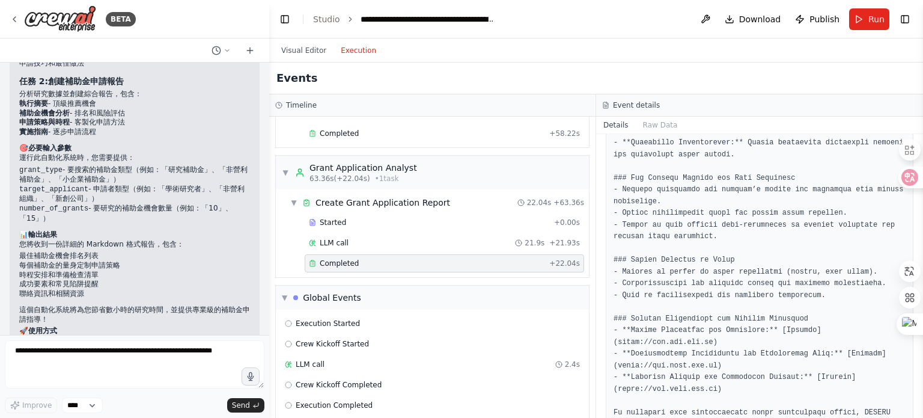
scroll to position [1601, 0]
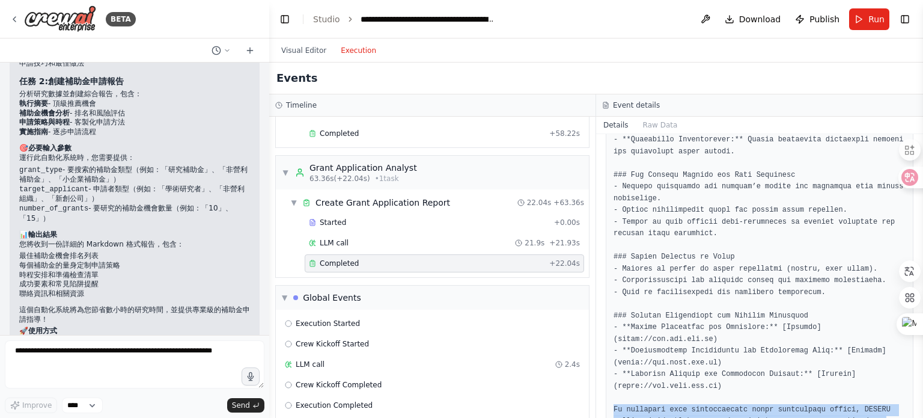
drag, startPoint x: 673, startPoint y: 385, endPoint x: 612, endPoint y: 351, distance: 69.1
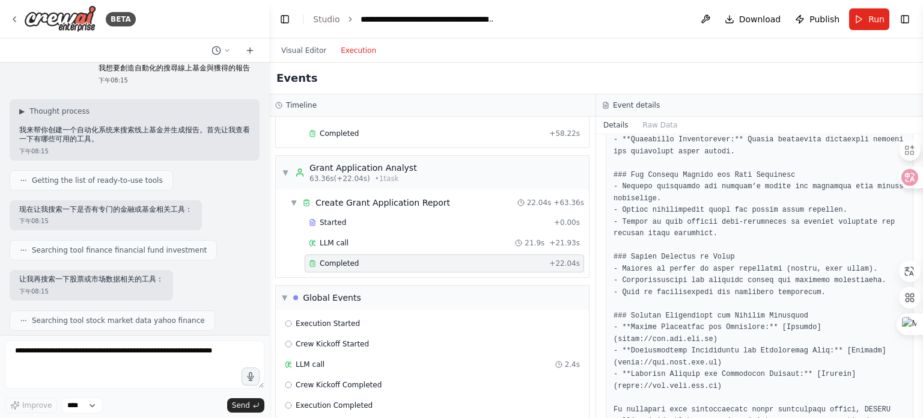
scroll to position [0, 0]
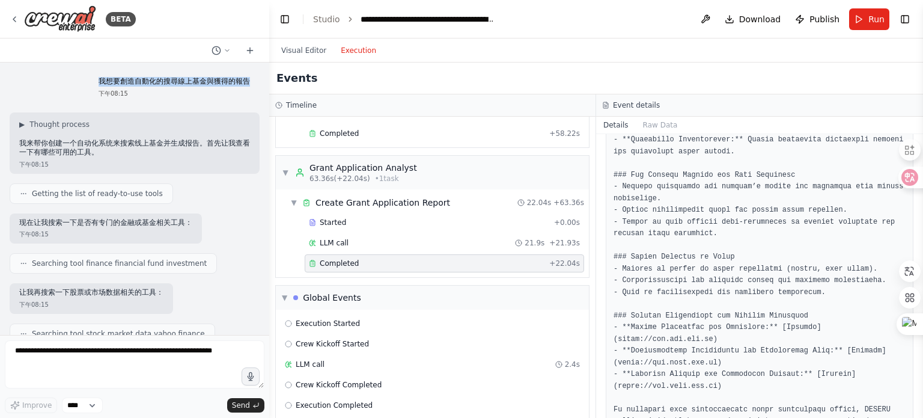
drag, startPoint x: 90, startPoint y: 80, endPoint x: 239, endPoint y: 84, distance: 149.1
click at [239, 84] on p "我想要創造自動化的搜尋線上基金與獲得的報告" at bounding box center [174, 82] width 151 height 10
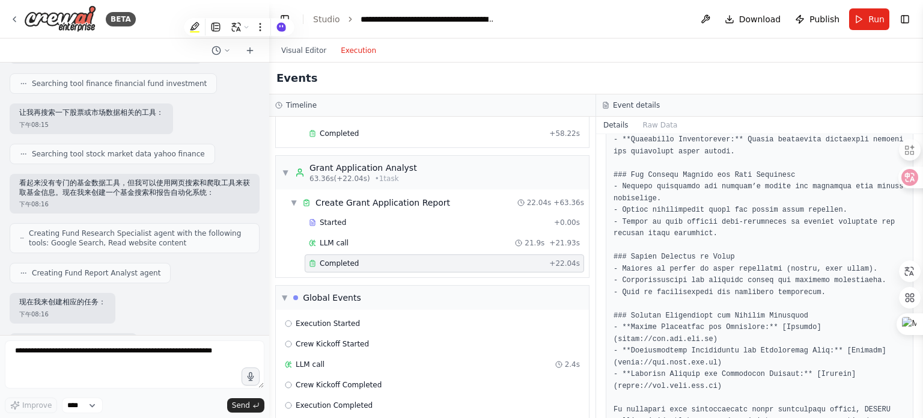
scroll to position [180, 0]
click at [125, 189] on p "看起来没有专门的基金数据工具，但我可以使用网页搜索和爬取工具来获取基金信息。现在我来创建一个基金搜索和报告自动化系统：" at bounding box center [134, 187] width 231 height 19
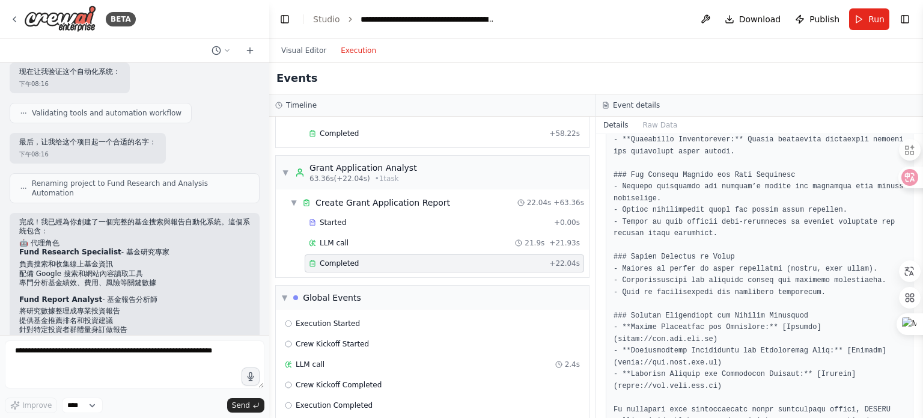
scroll to position [601, 0]
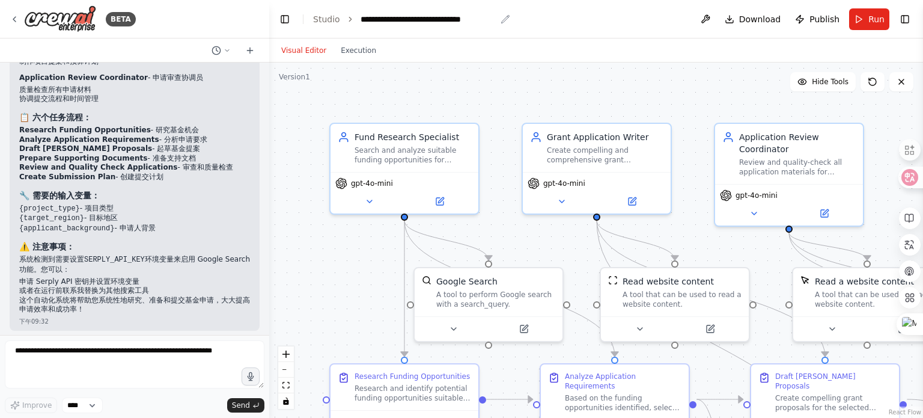
scroll to position [999, 0]
